Goal: Navigation & Orientation: Find specific page/section

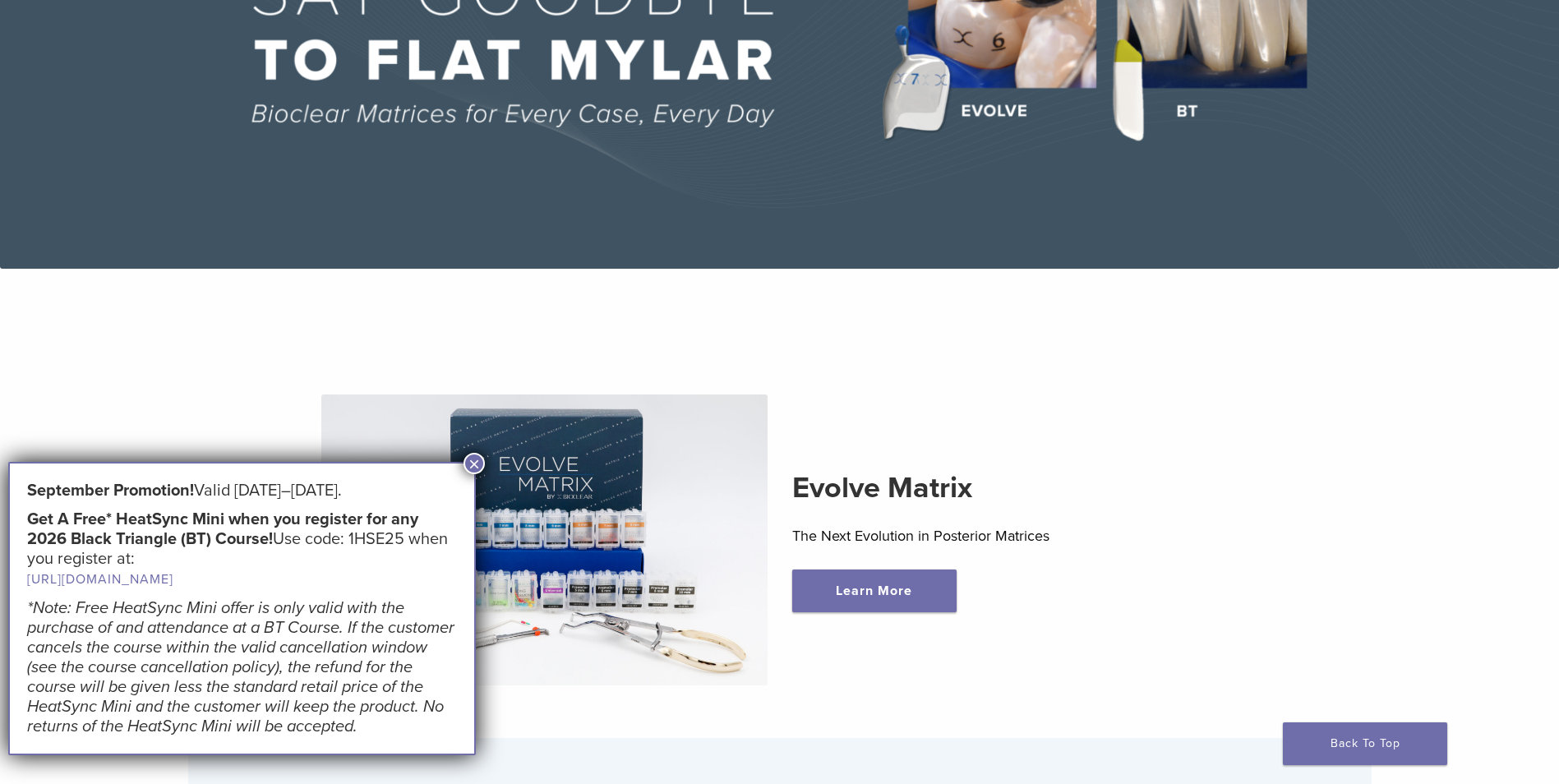
scroll to position [328, 0]
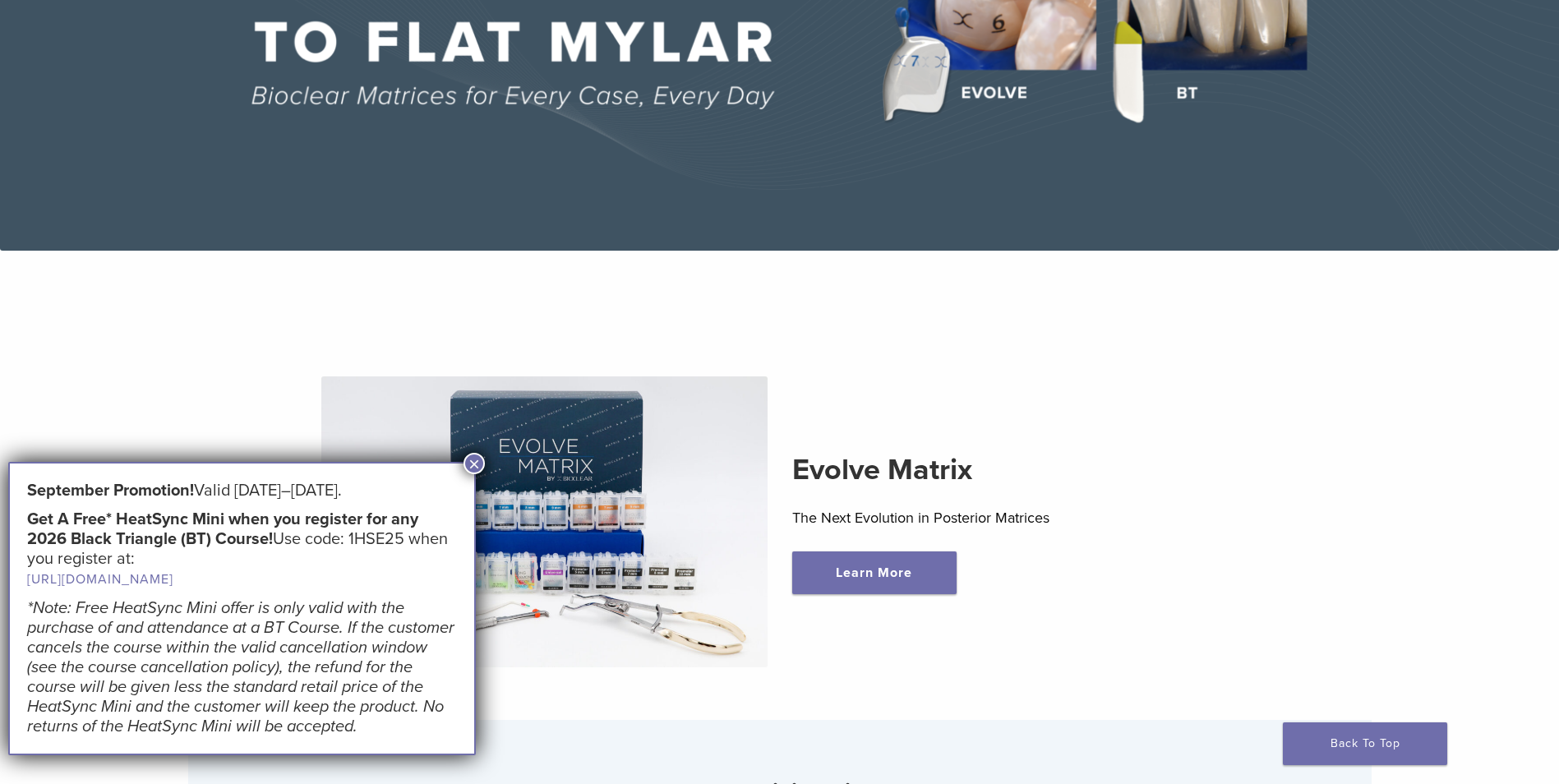
click at [476, 465] on button "×" at bounding box center [474, 463] width 21 height 21
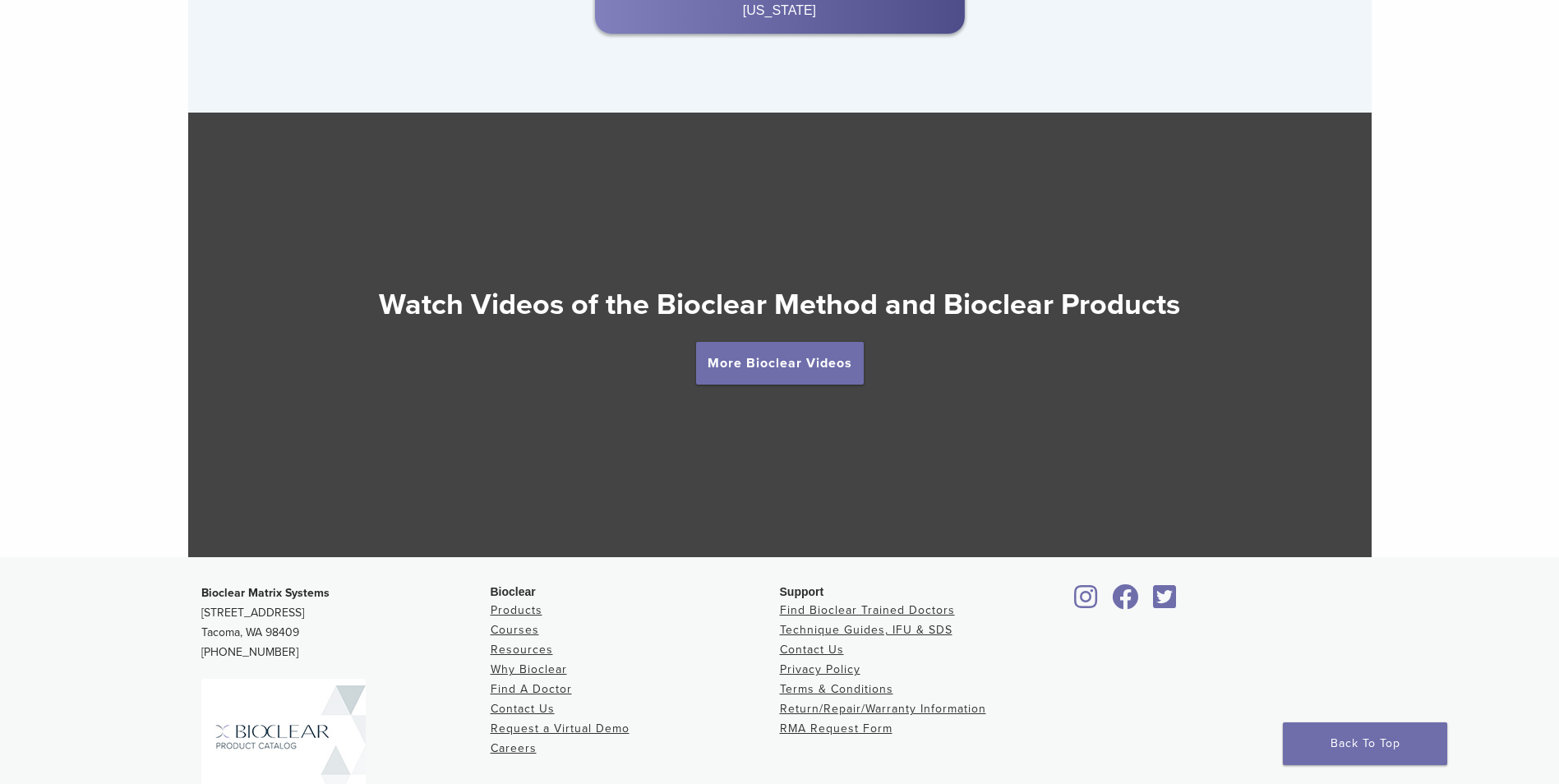
scroll to position [2958, 0]
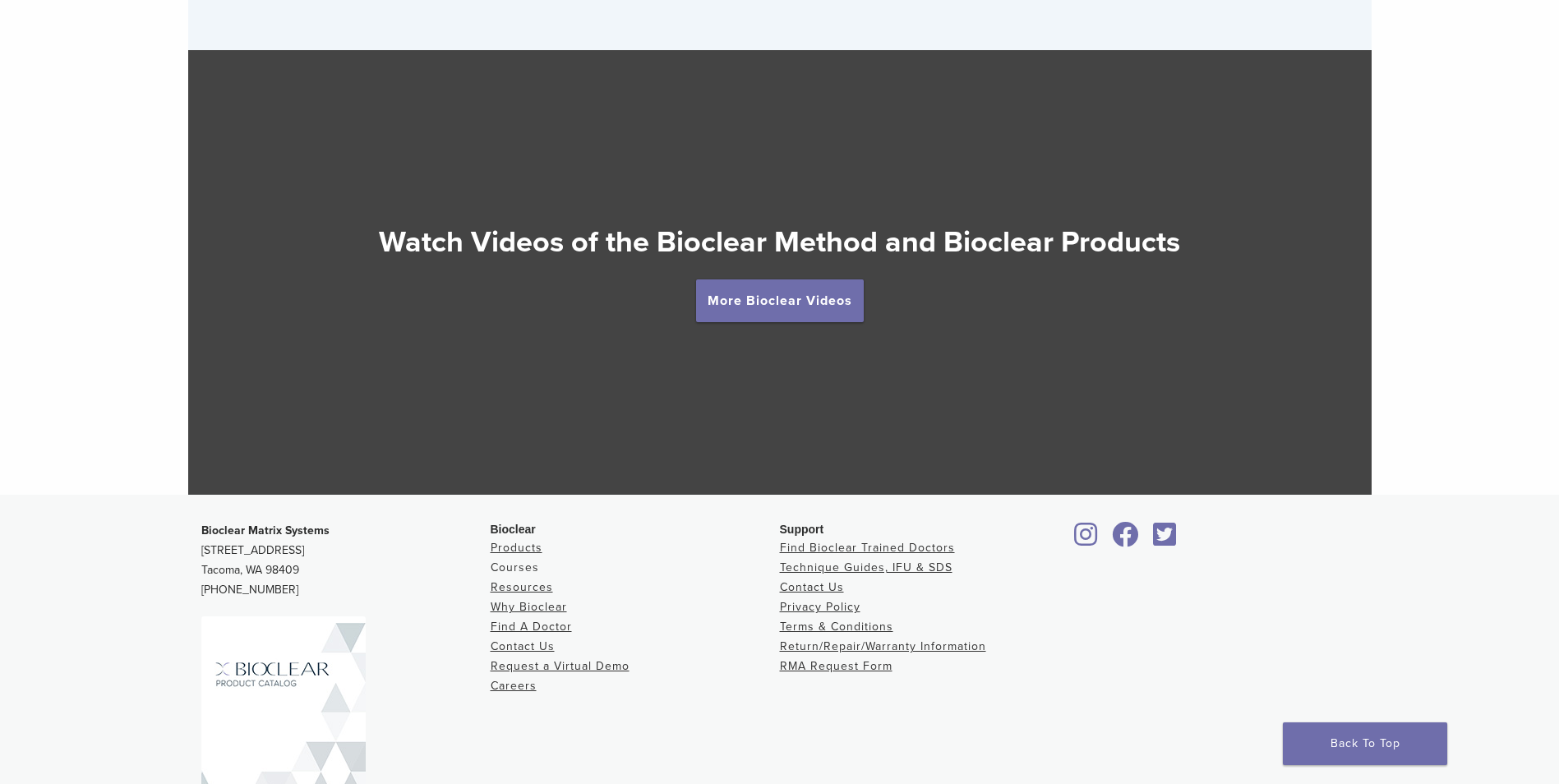
click at [527, 567] on link "Courses" at bounding box center [515, 567] width 48 height 14
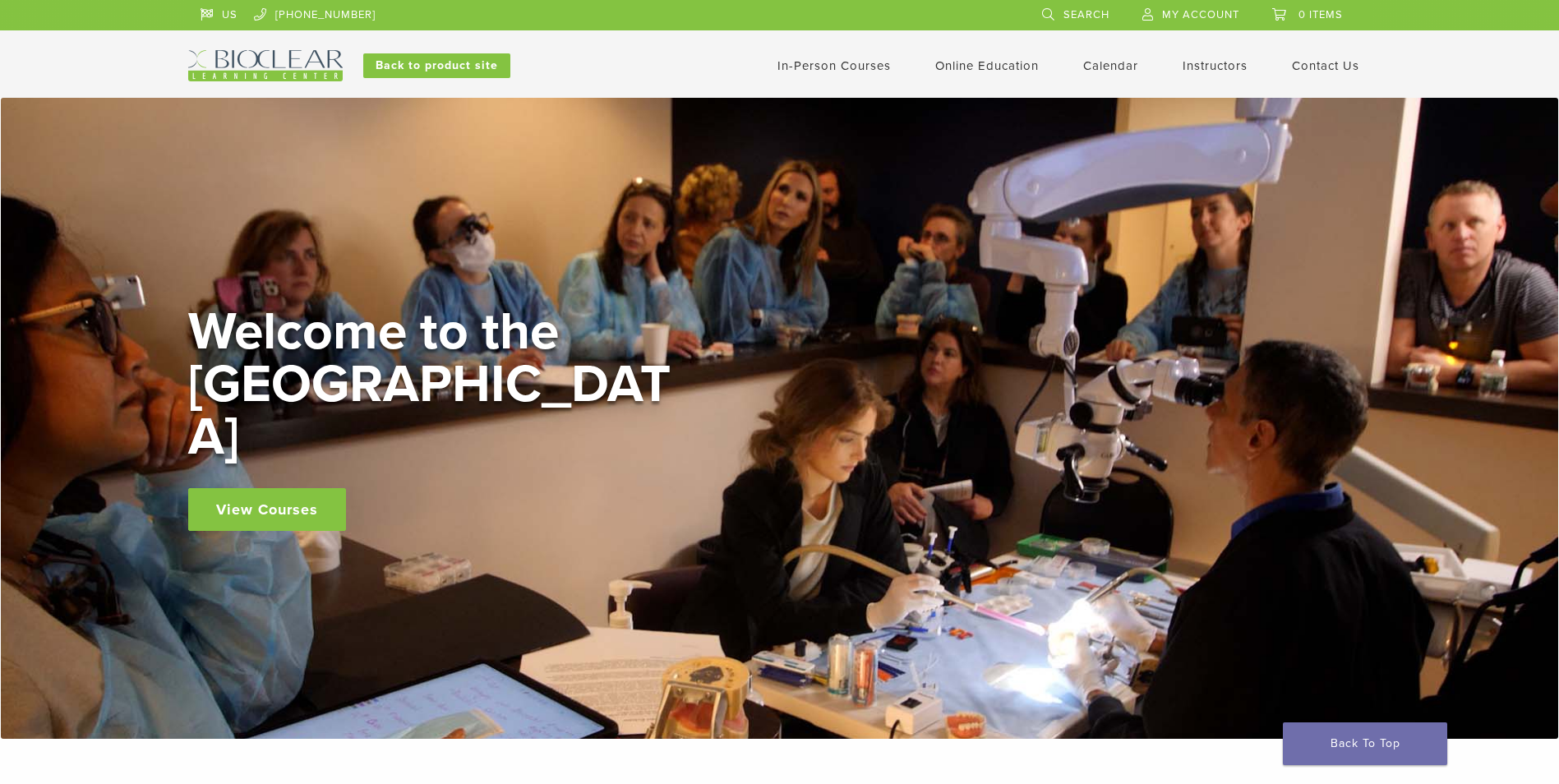
click at [826, 62] on link "In-Person Courses" at bounding box center [834, 65] width 114 height 15
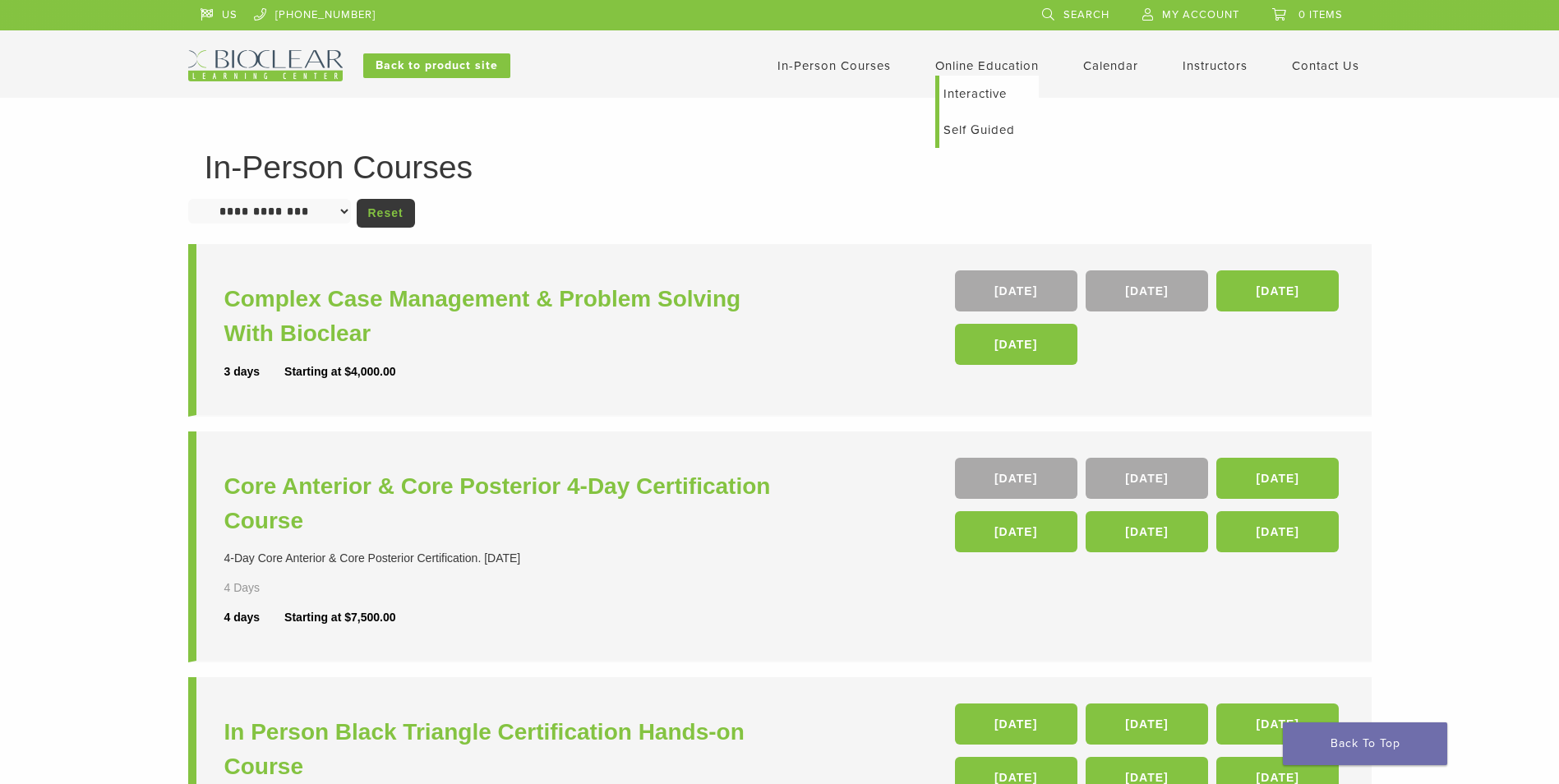
click at [970, 87] on link "Interactive" at bounding box center [989, 94] width 100 height 36
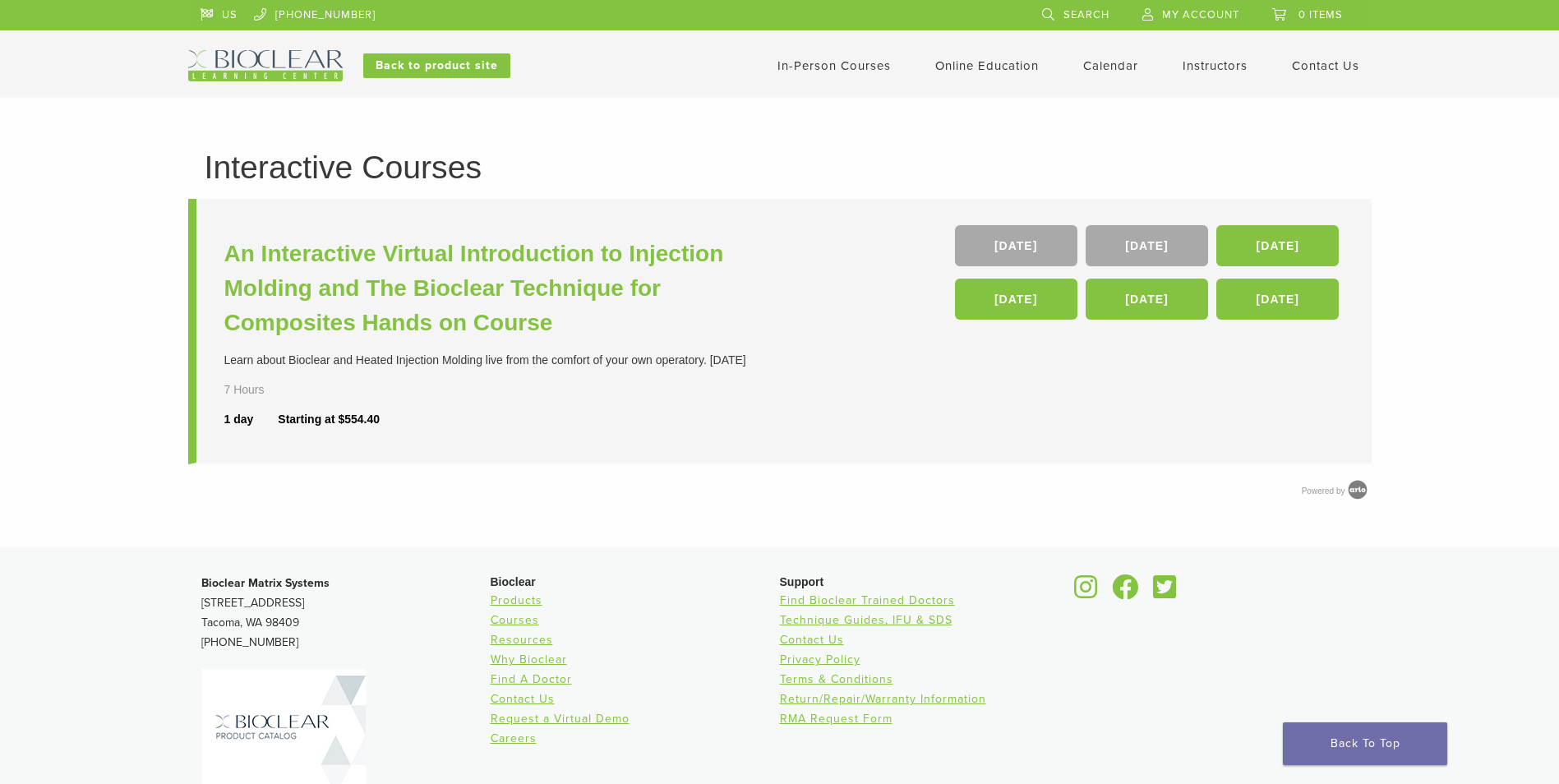
click at [1213, 58] on link "Instructors" at bounding box center [1215, 65] width 65 height 15
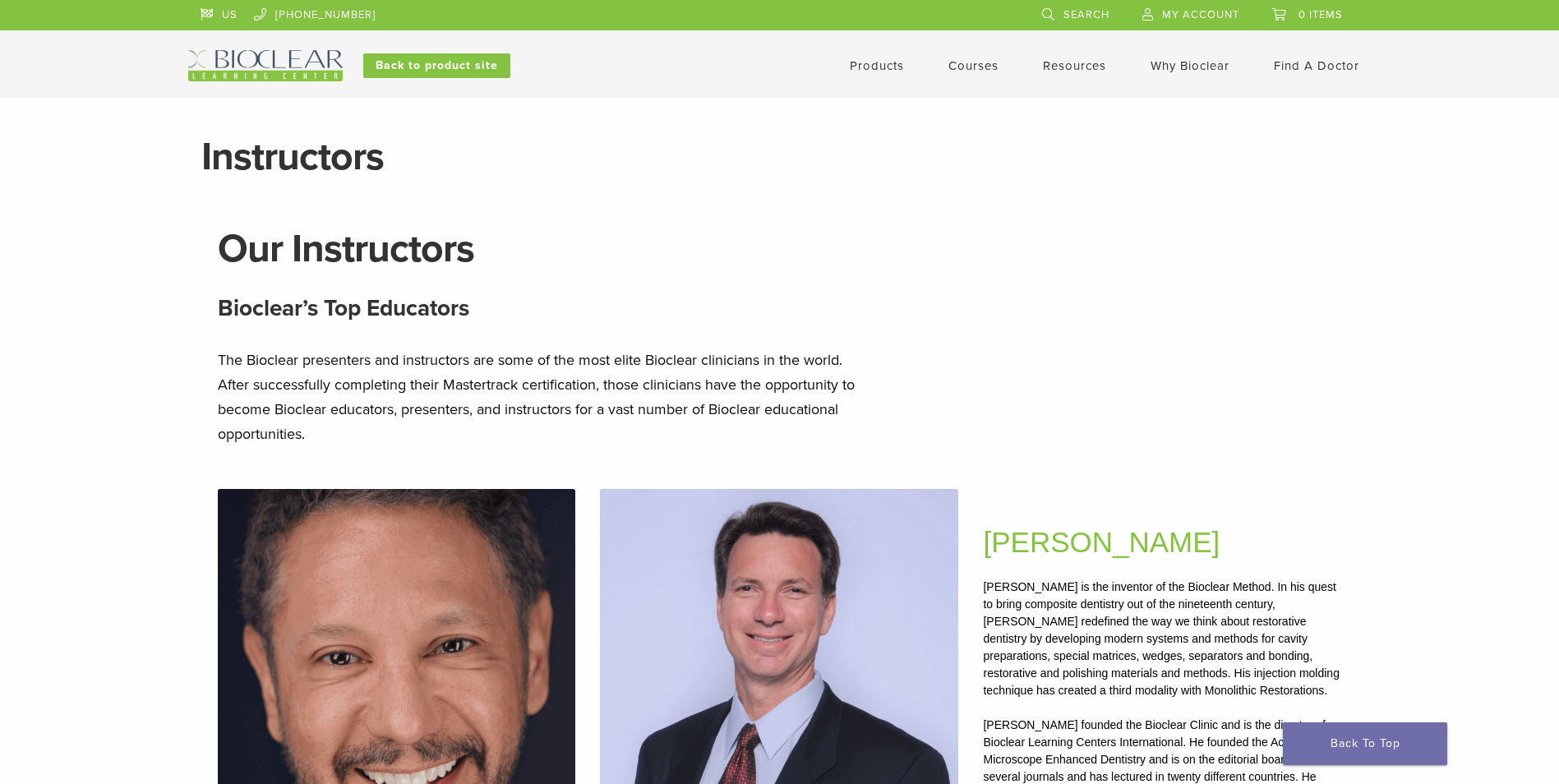
click at [878, 65] on link "Products" at bounding box center [876, 65] width 54 height 15
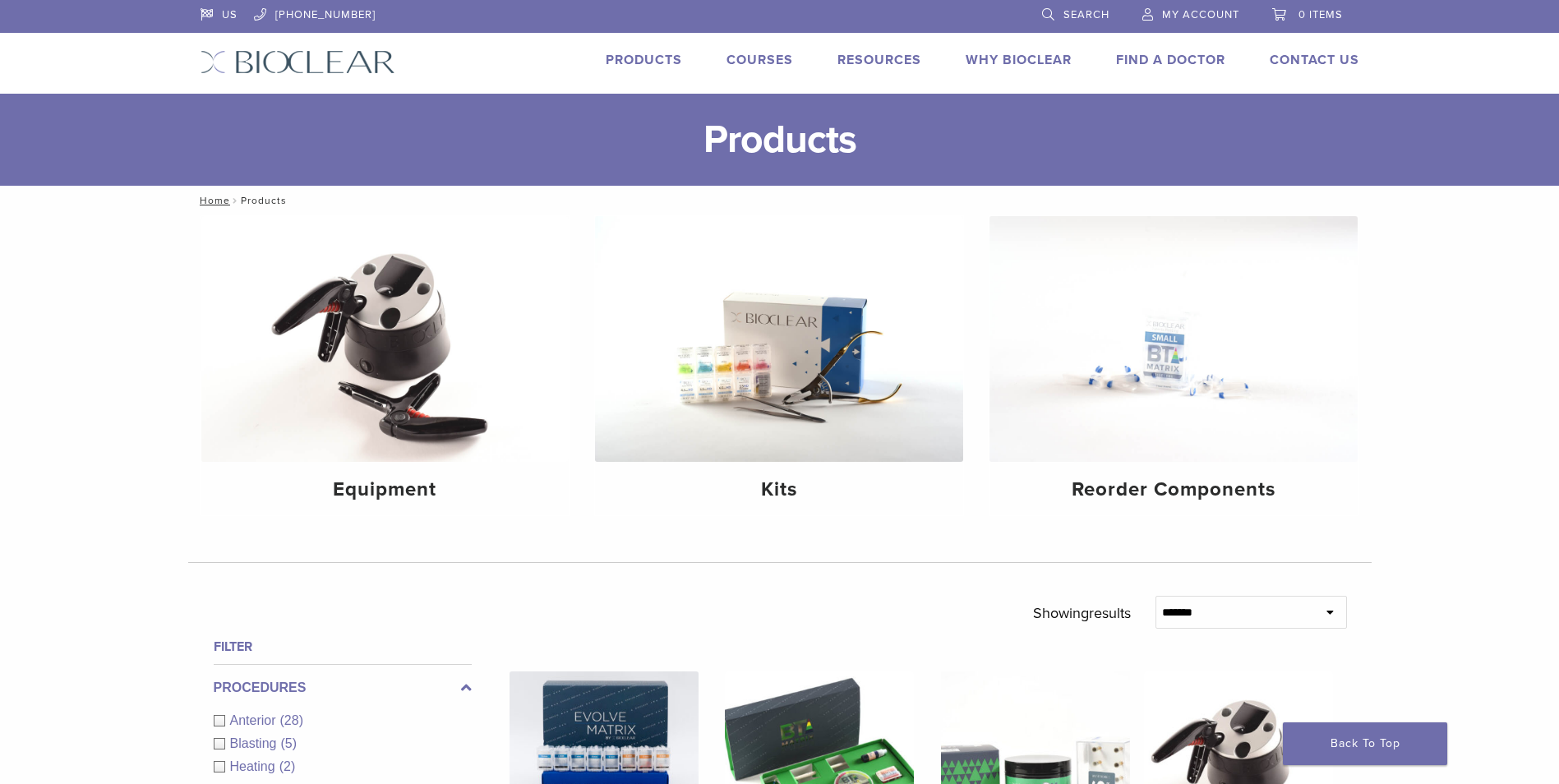
click at [762, 61] on link "Courses" at bounding box center [759, 59] width 66 height 16
